Goal: Navigation & Orientation: Find specific page/section

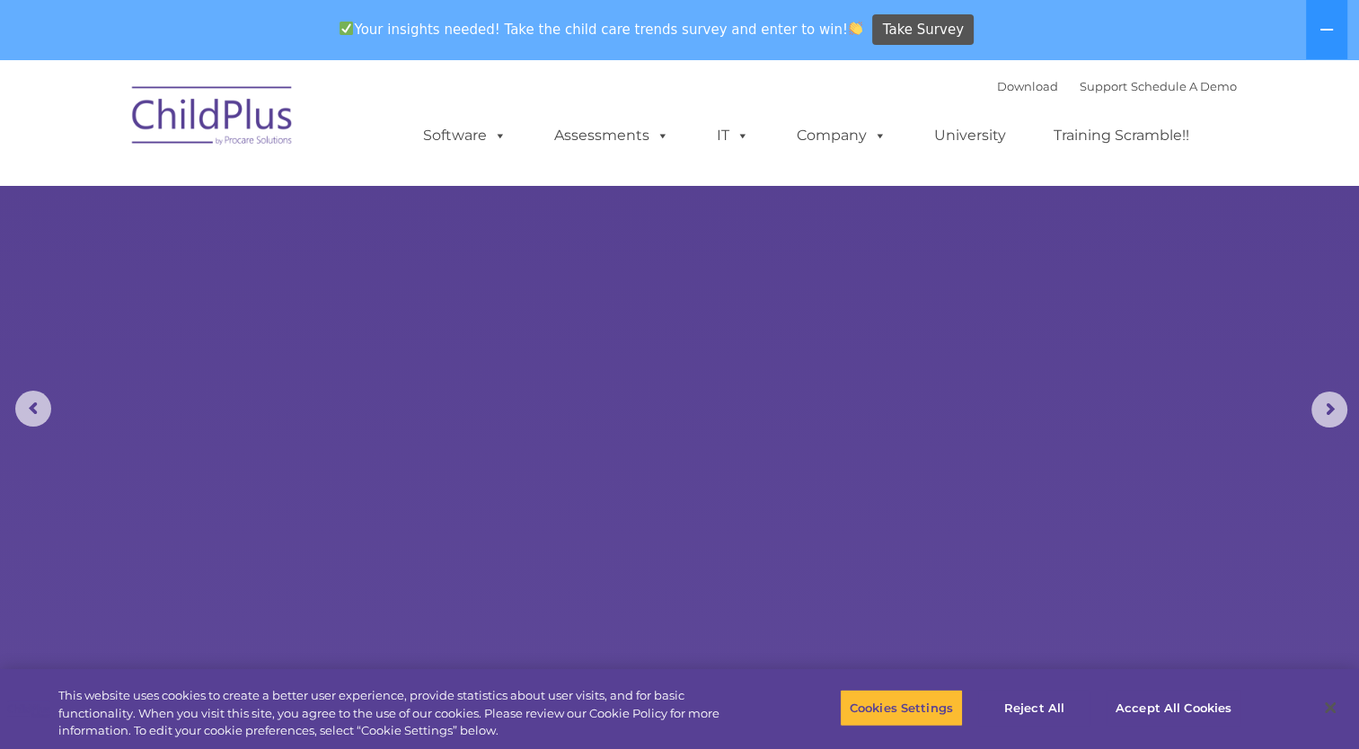
select select "MEDIUM"
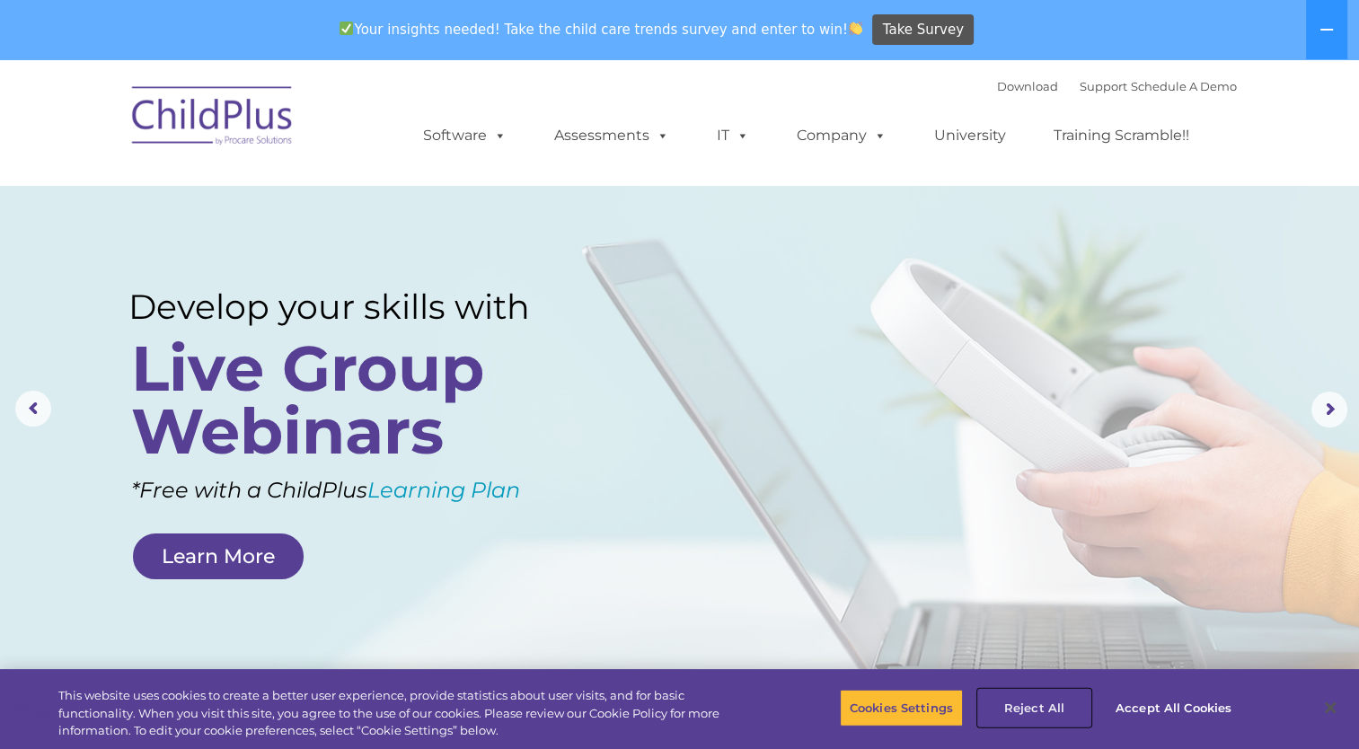
click at [1031, 707] on button "Reject All" at bounding box center [1034, 708] width 112 height 38
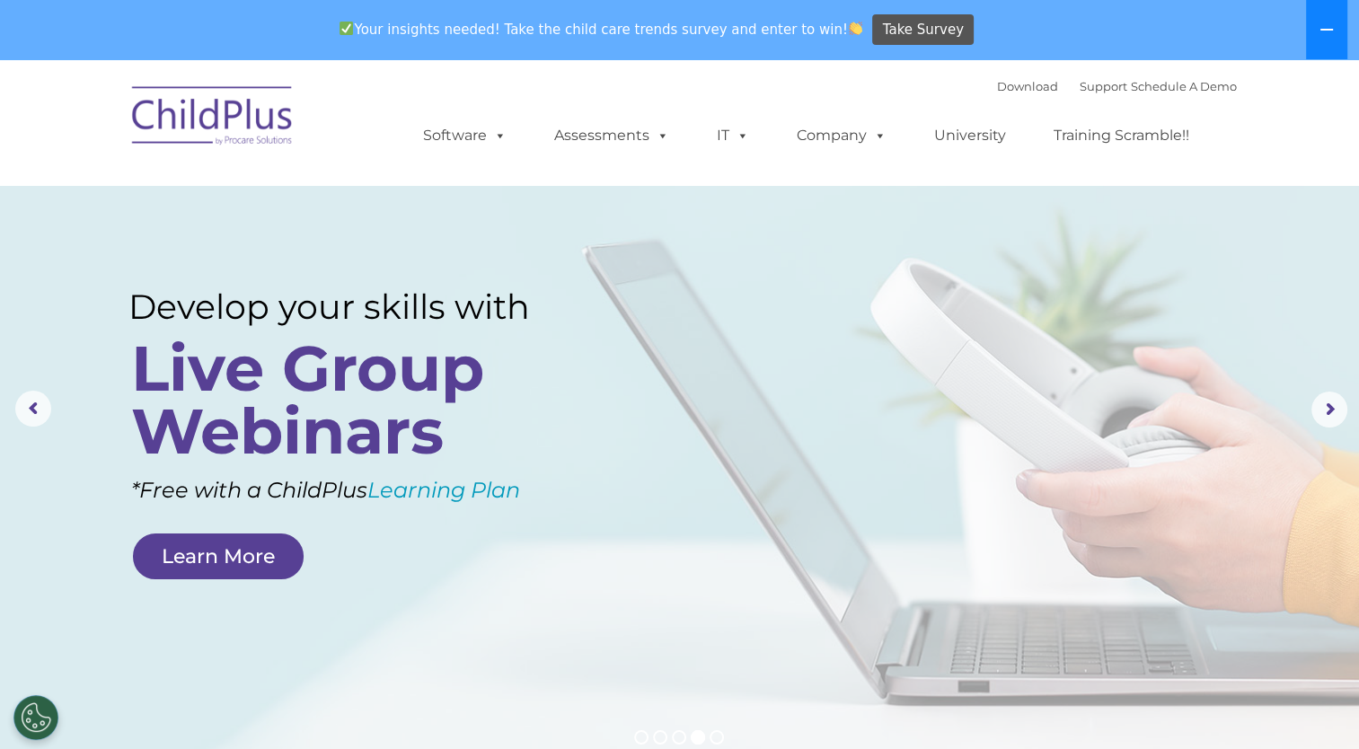
click at [1320, 25] on icon at bounding box center [1327, 29] width 14 height 14
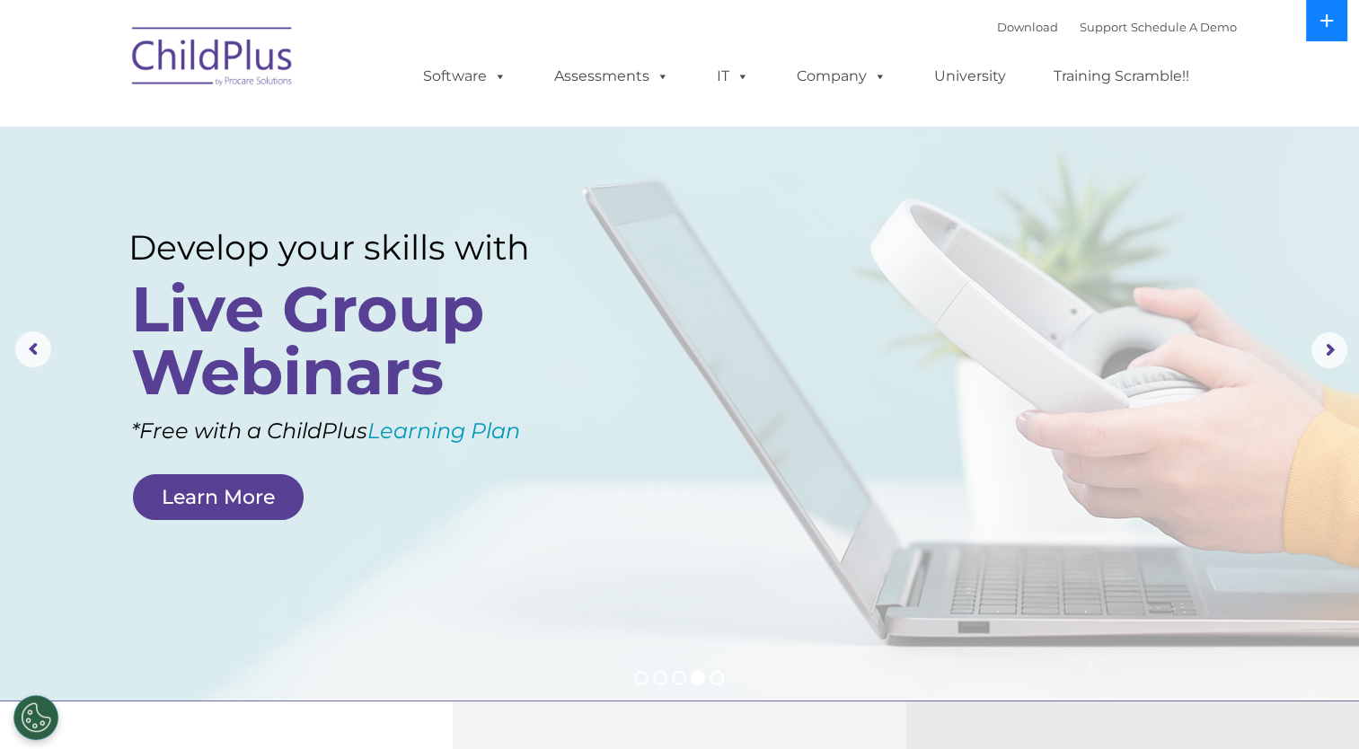
click at [1317, 25] on button at bounding box center [1326, 20] width 41 height 41
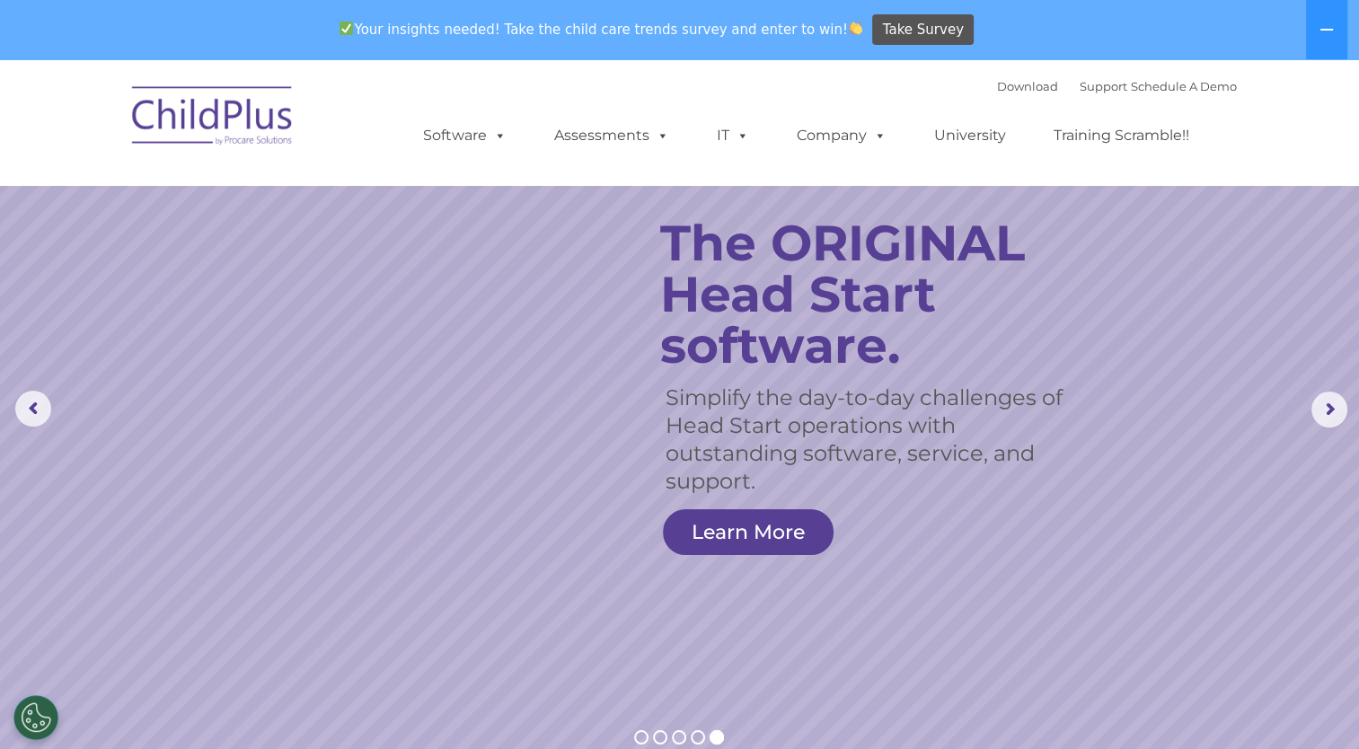
click at [248, 128] on img at bounding box center [213, 119] width 180 height 90
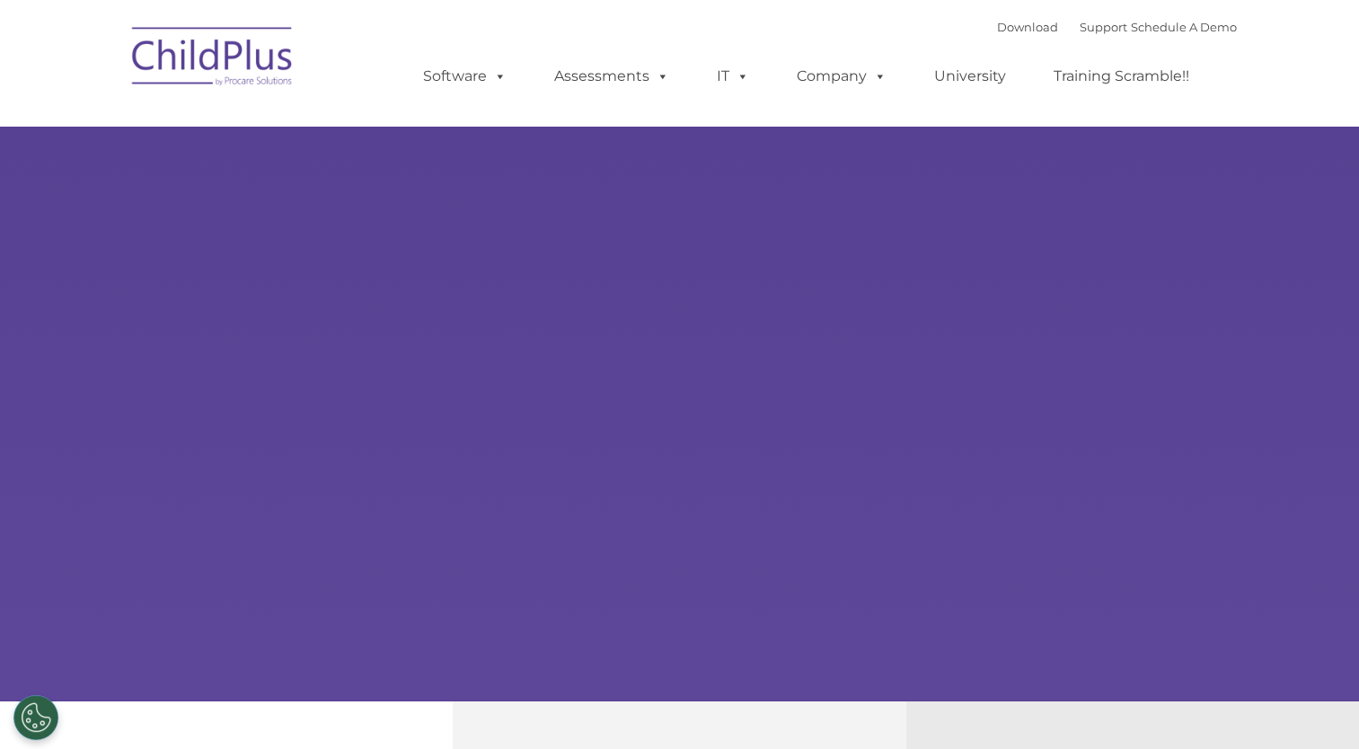
type input ""
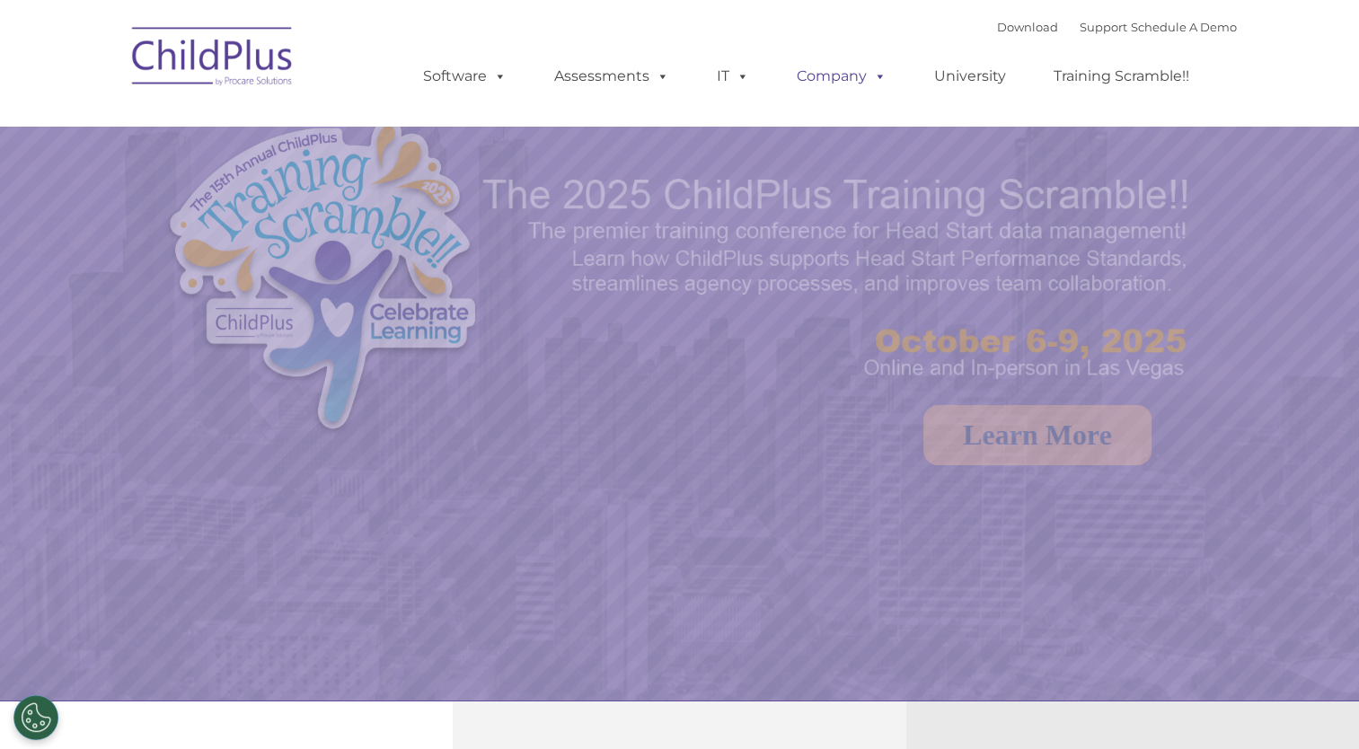
select select "MEDIUM"
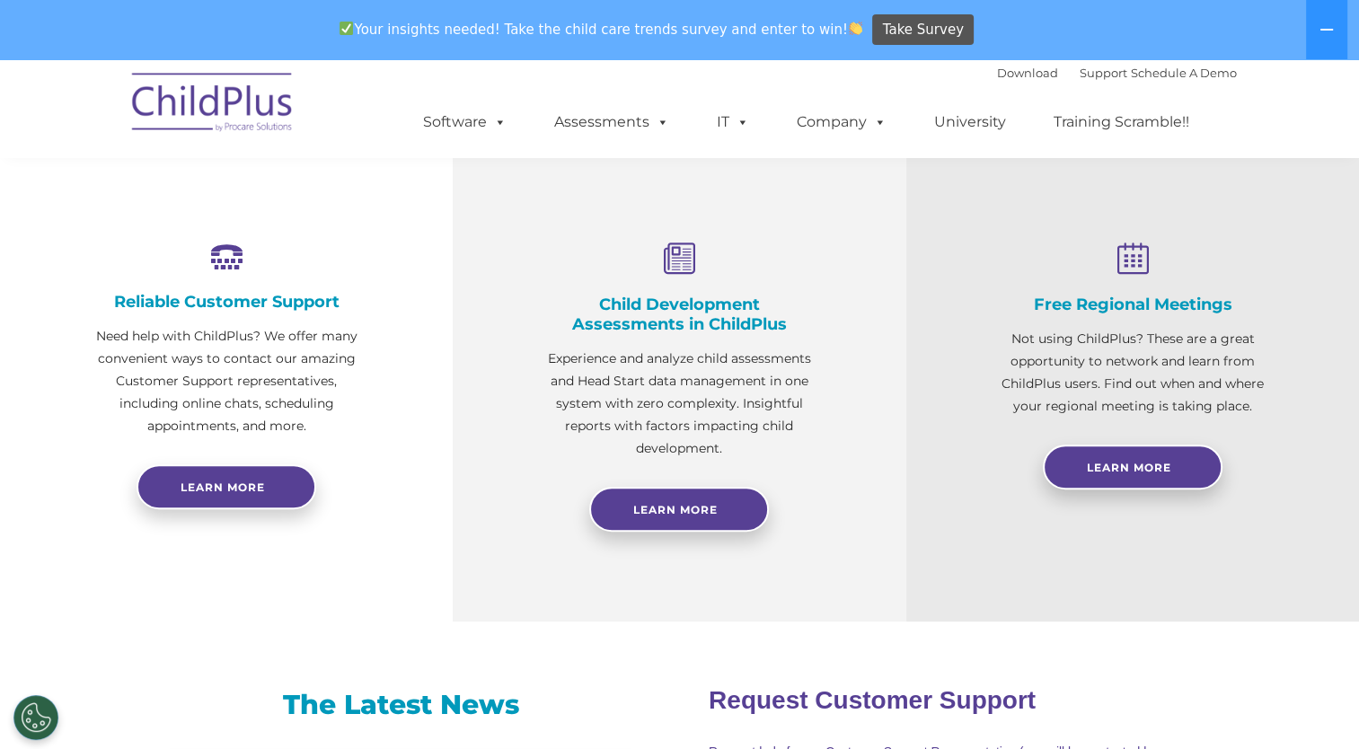
scroll to position [572, 0]
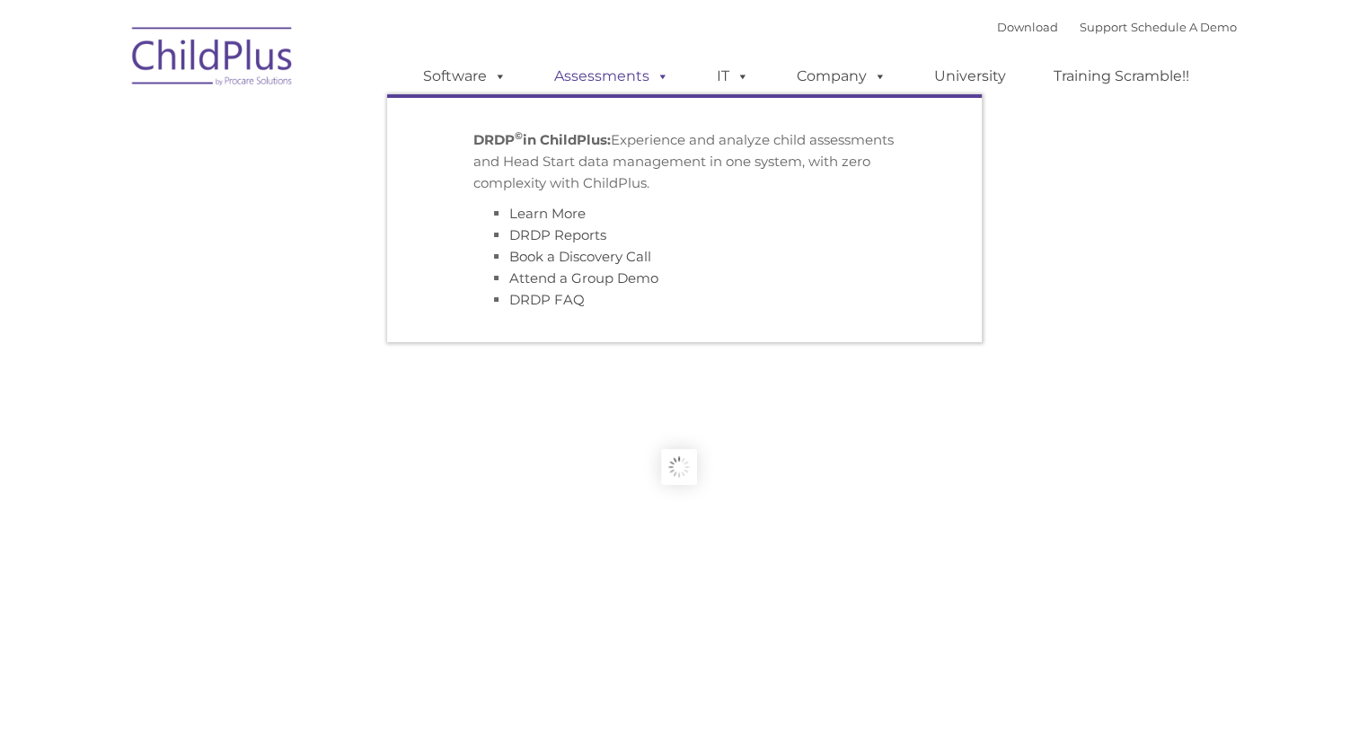
type input ""
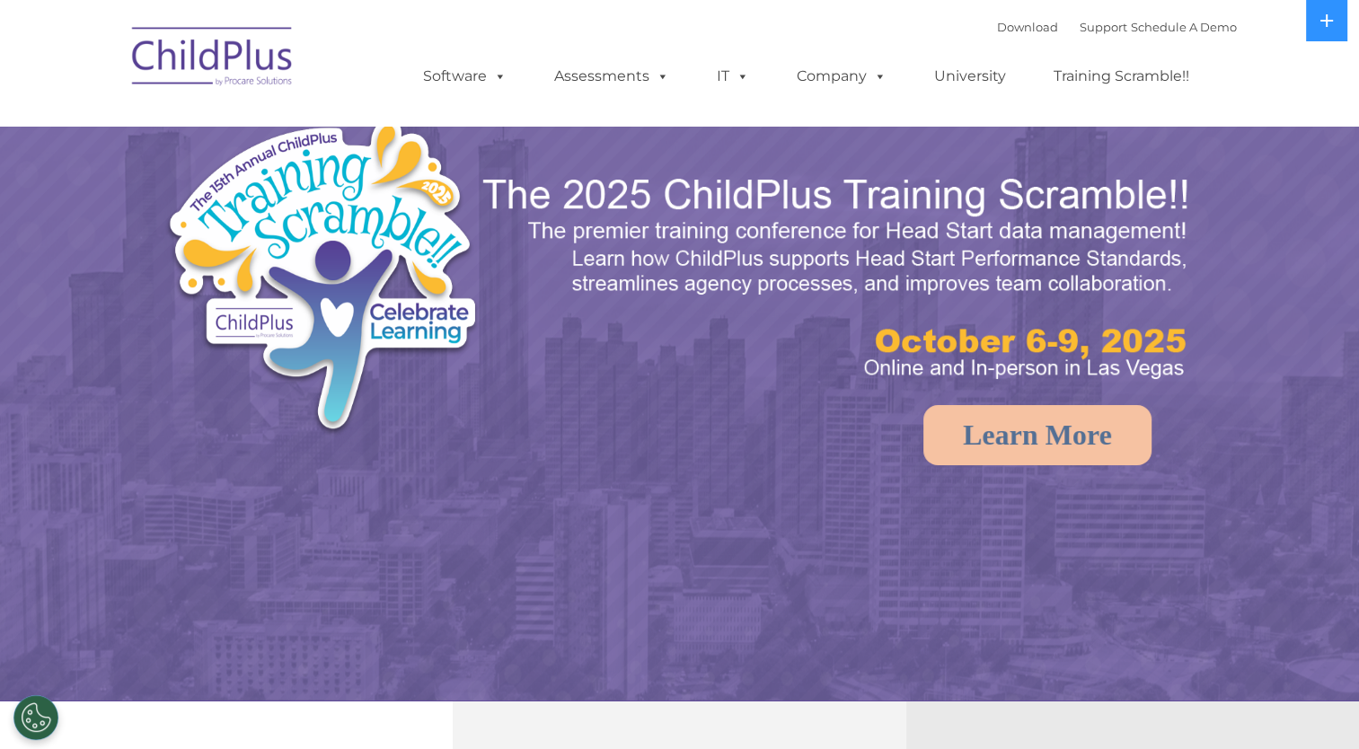
select select "MEDIUM"
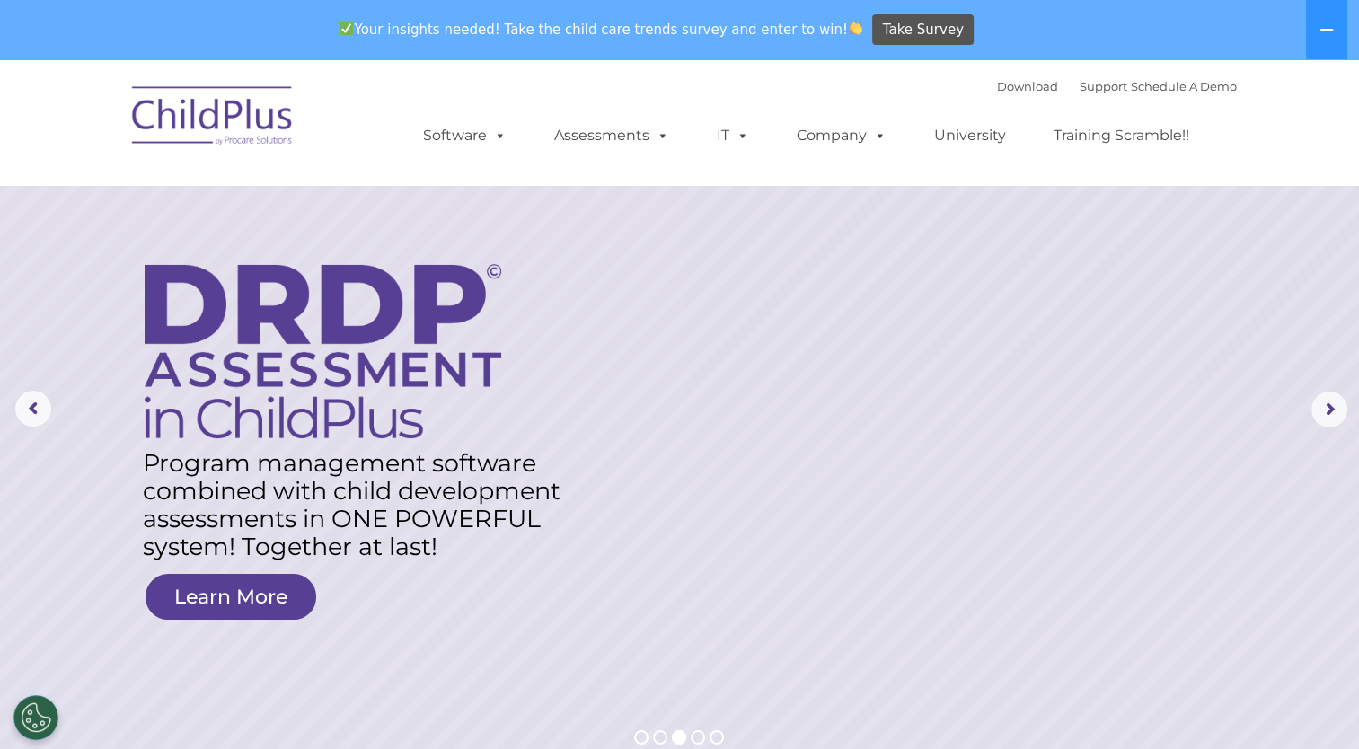
click at [253, 116] on img at bounding box center [213, 119] width 180 height 90
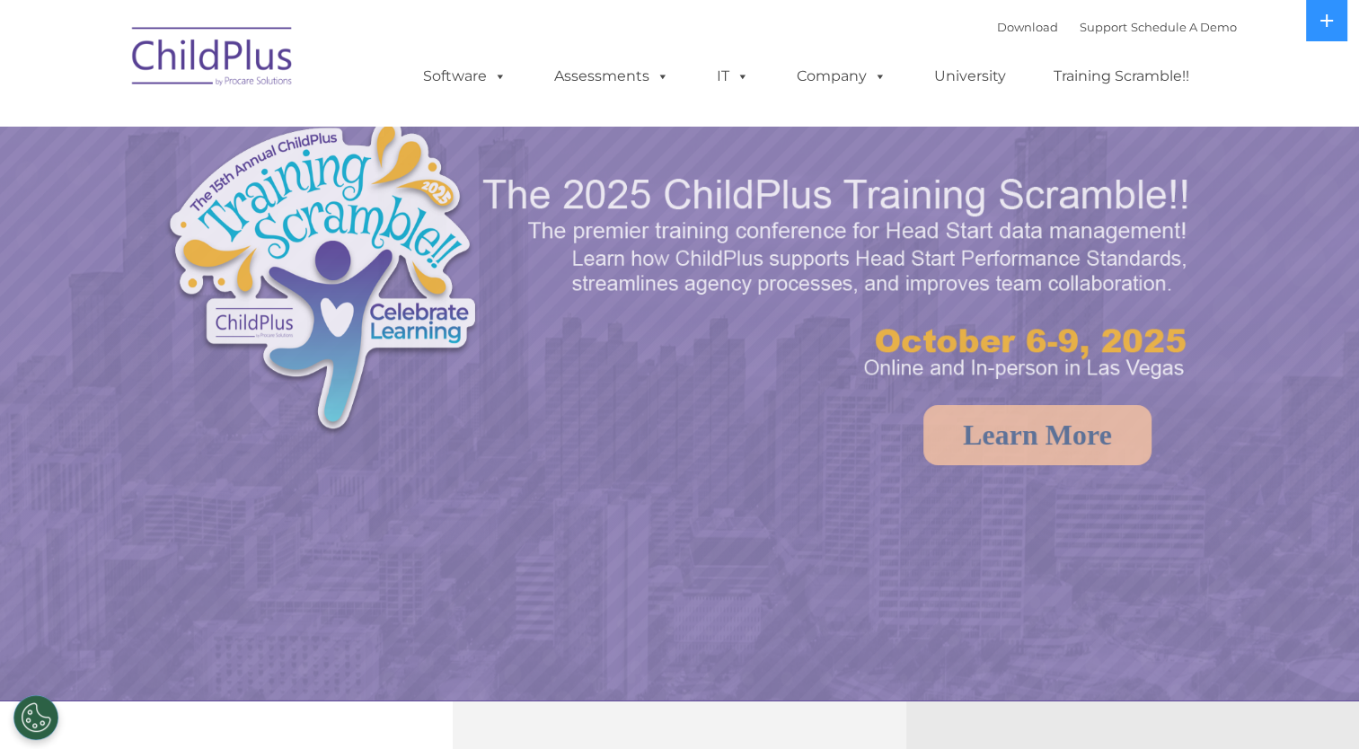
select select "MEDIUM"
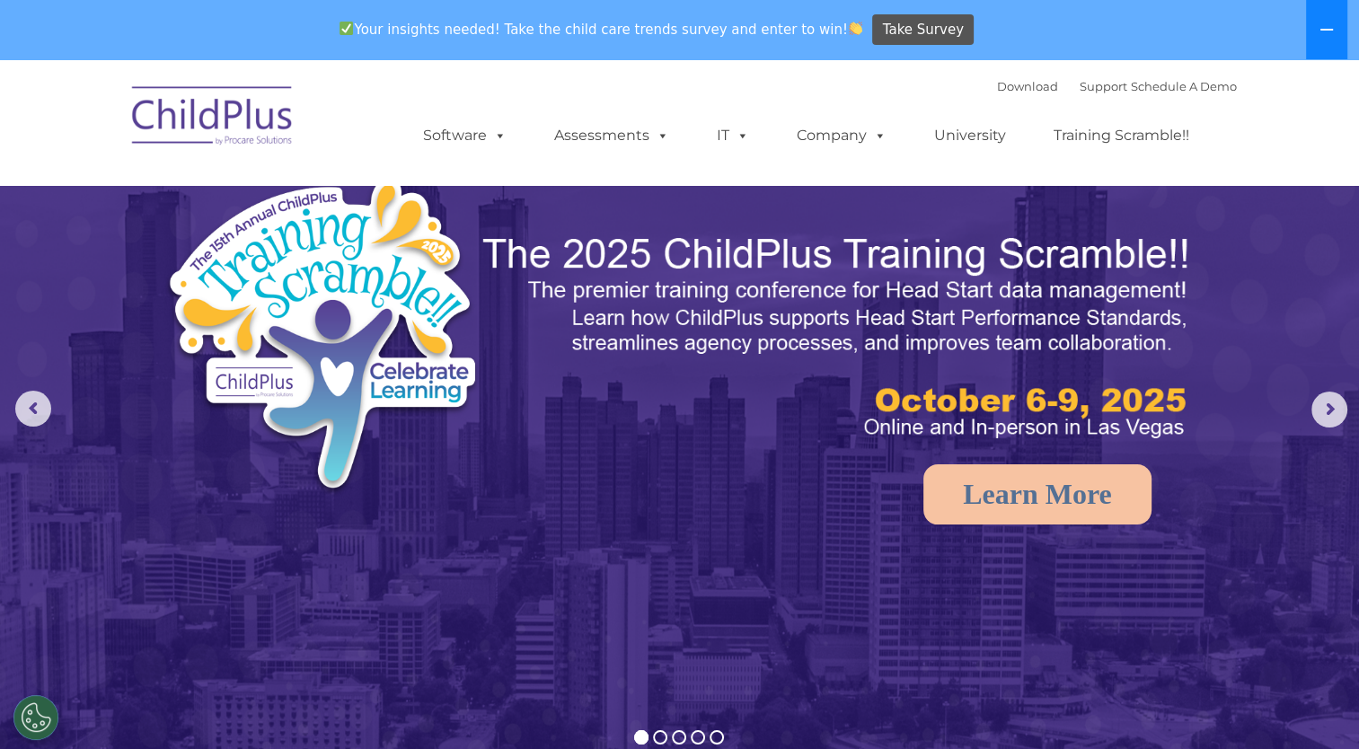
click at [1328, 30] on icon at bounding box center [1327, 30] width 13 height 2
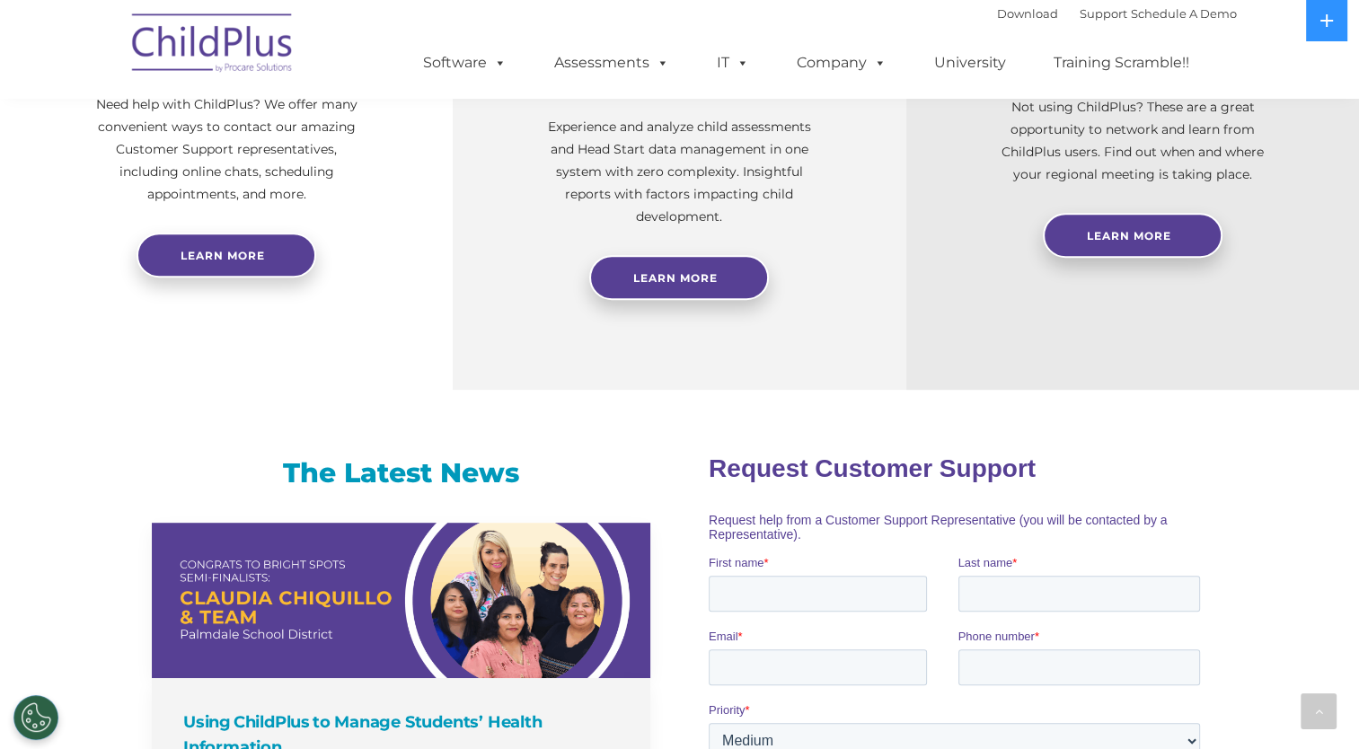
scroll to position [762, 0]
